Goal: Task Accomplishment & Management: Manage account settings

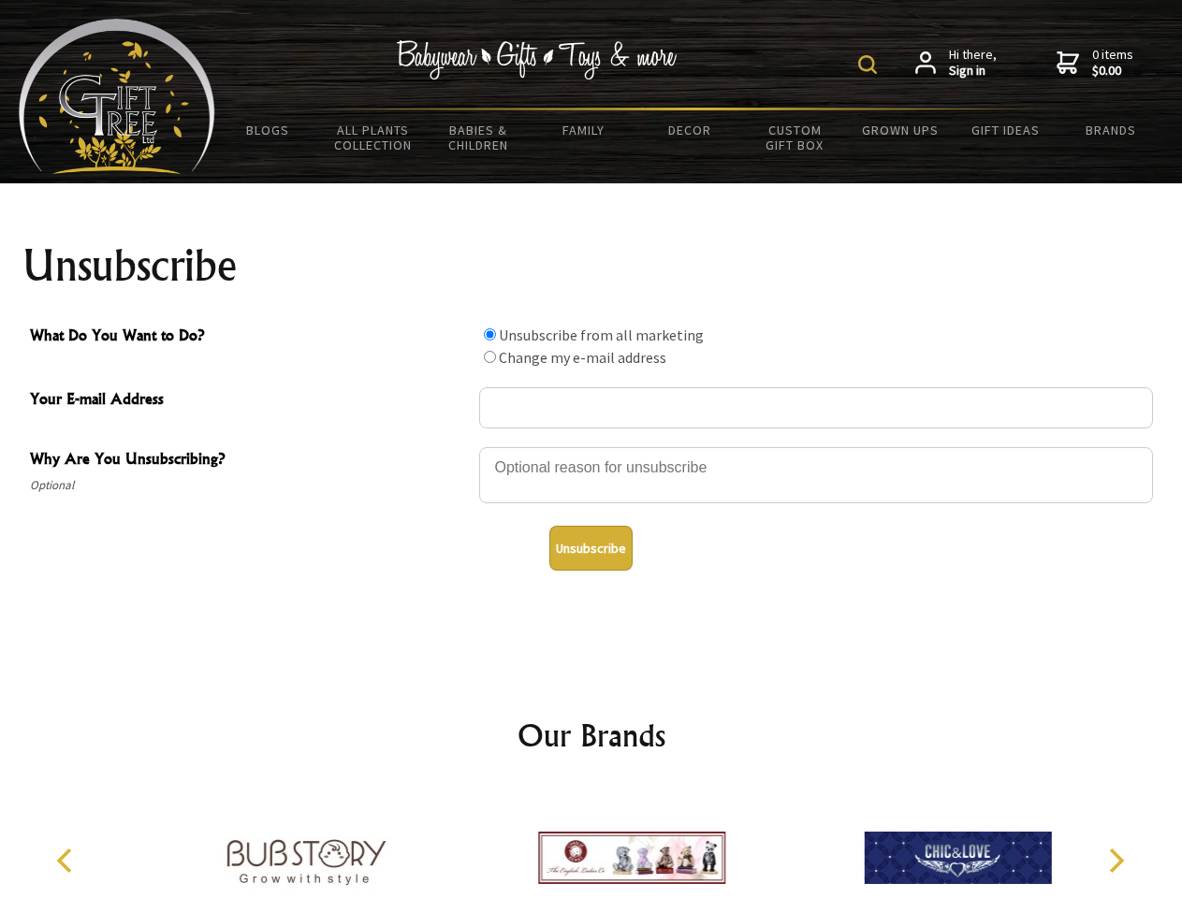
click at [870, 65] on img at bounding box center [867, 64] width 19 height 19
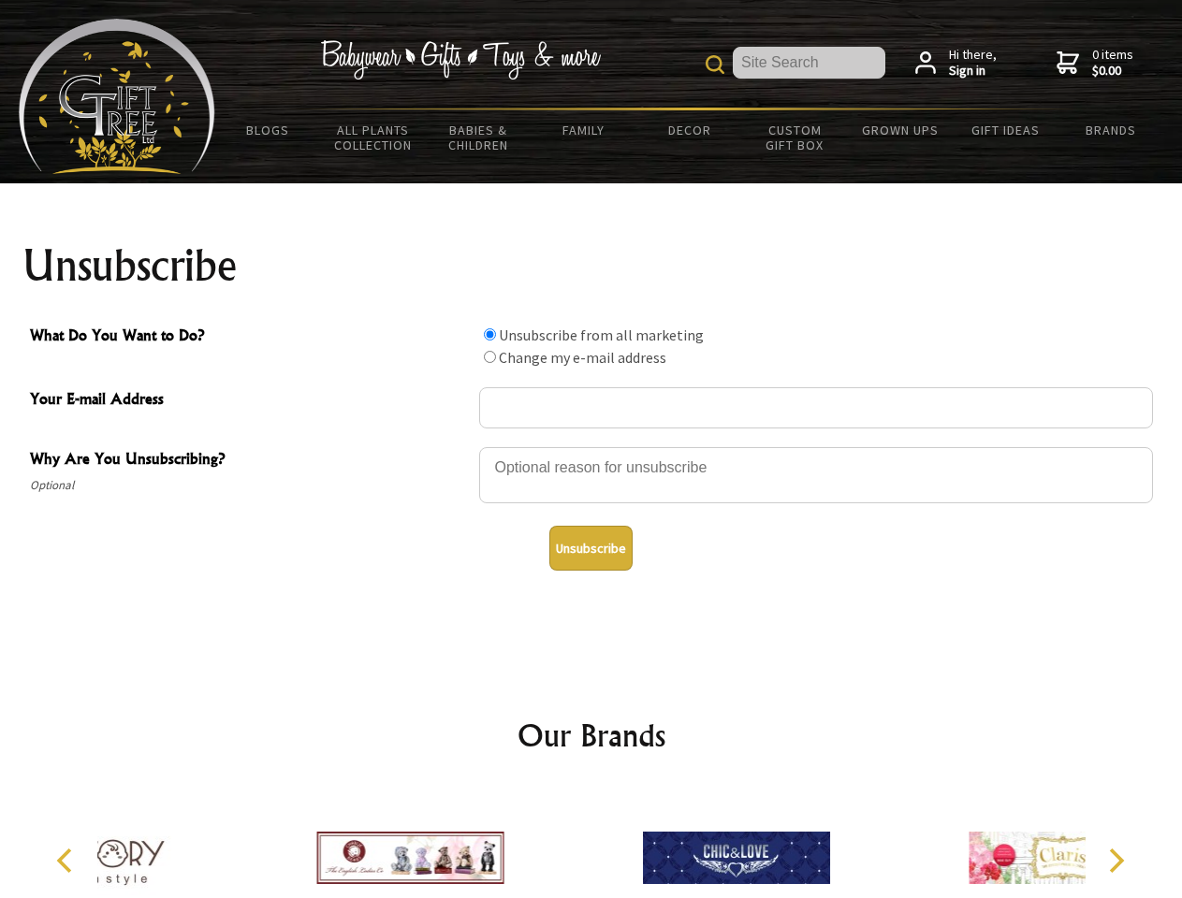
click at [591, 446] on div at bounding box center [816, 478] width 674 height 66
